Goal: Find specific page/section: Find specific page/section

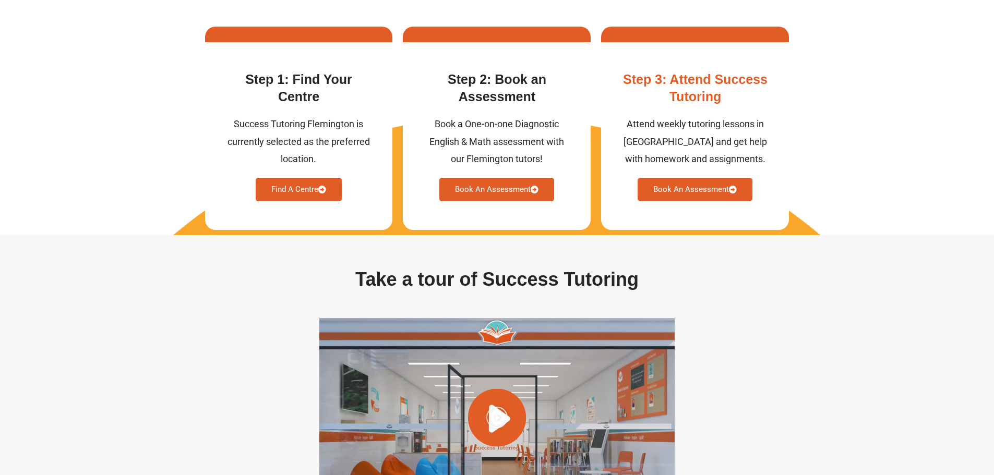
scroll to position [2608, 0]
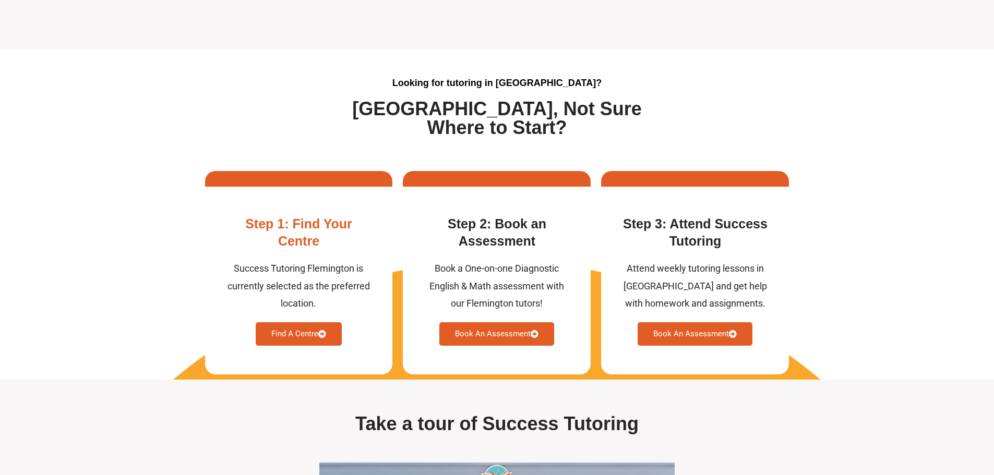
click at [293, 346] on link "Find A Centre" at bounding box center [299, 333] width 86 height 23
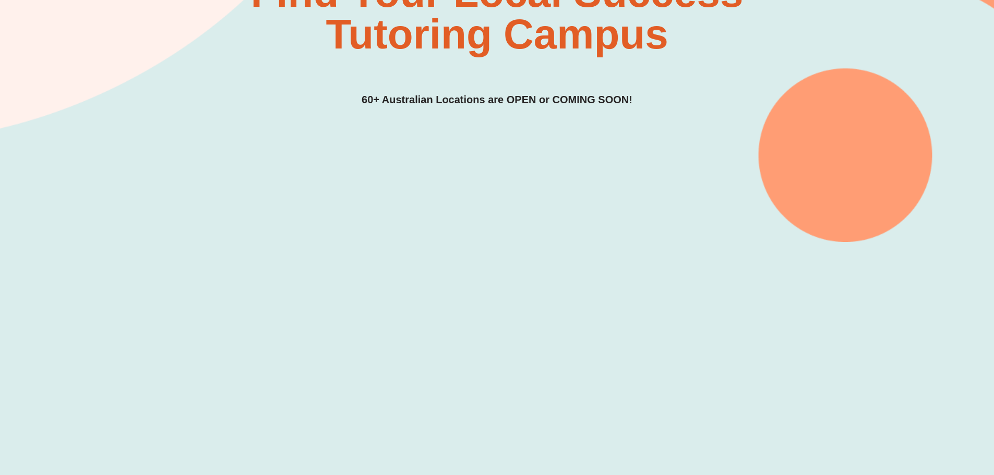
scroll to position [261, 0]
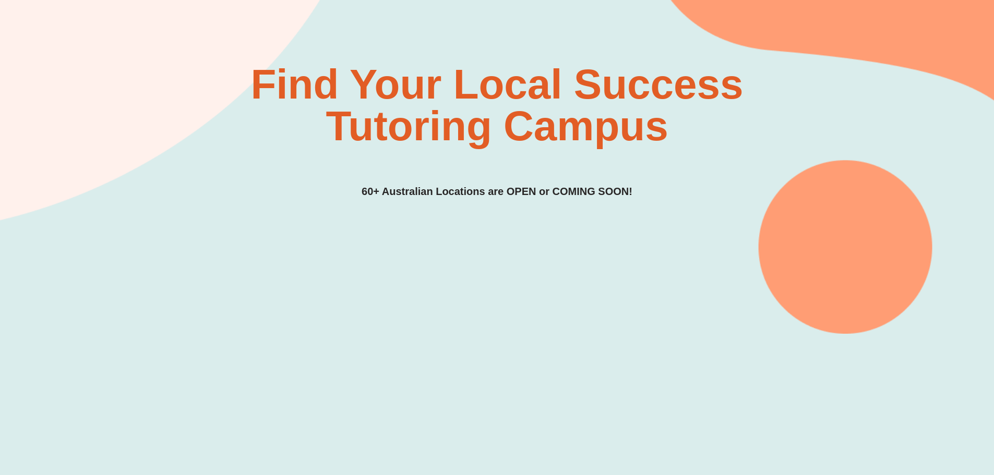
scroll to position [0, 0]
